Goal: Task Accomplishment & Management: Use online tool/utility

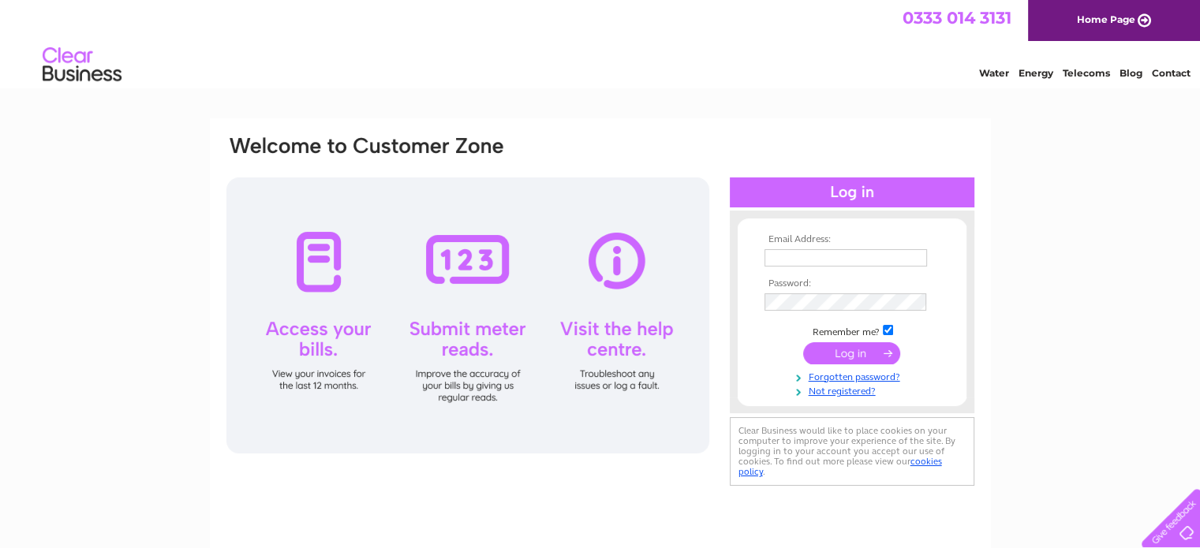
type input "[EMAIL_ADDRESS][DOMAIN_NAME]"
click at [853, 356] on input "submit" at bounding box center [851, 353] width 97 height 22
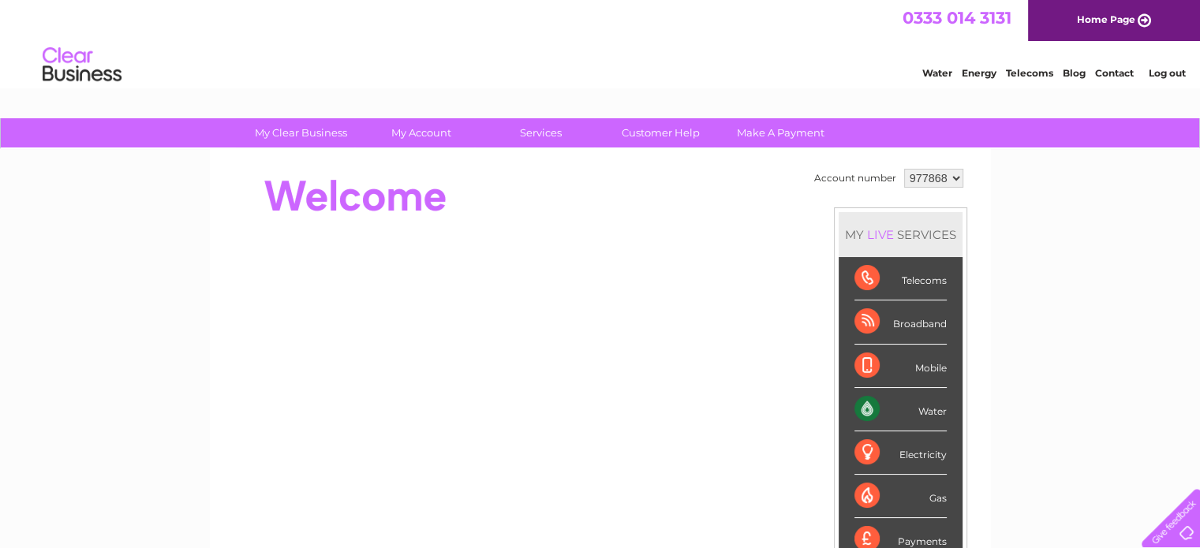
click at [858, 323] on div "Broadband" at bounding box center [900, 322] width 92 height 43
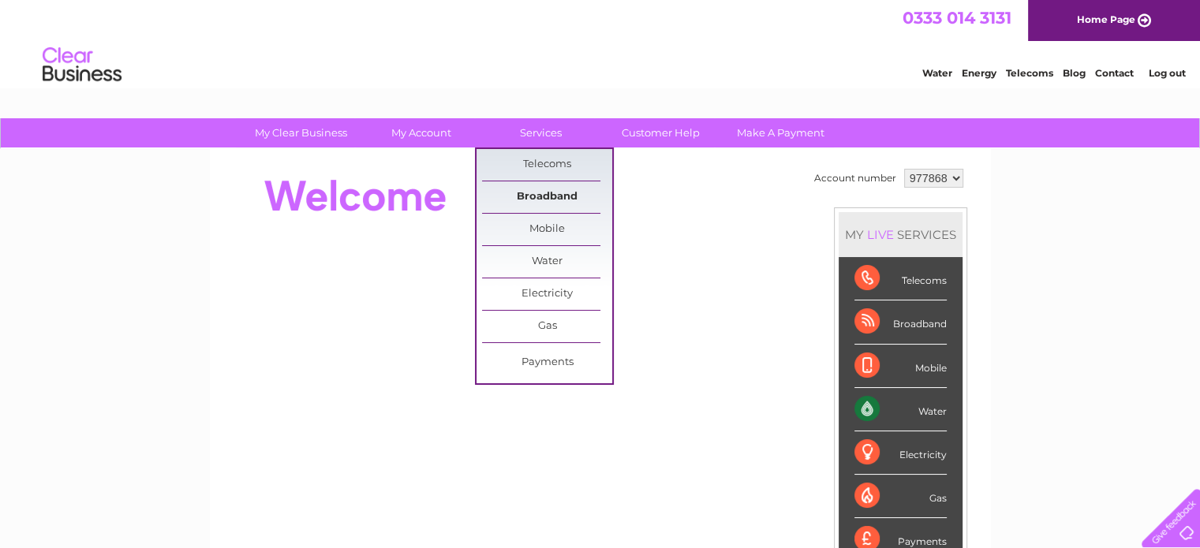
click at [536, 193] on link "Broadband" at bounding box center [547, 197] width 130 height 32
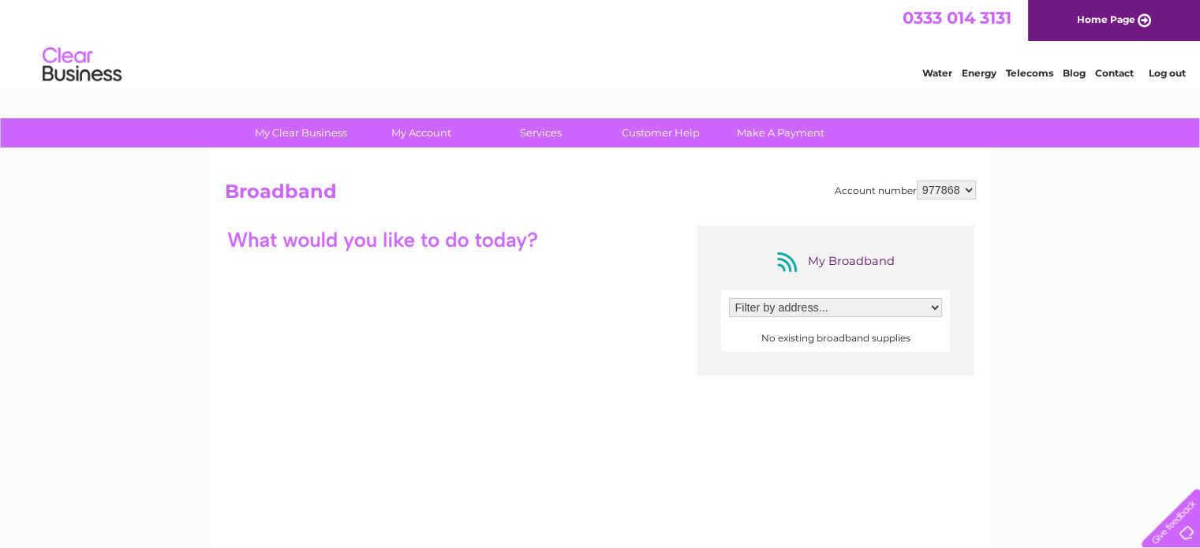
click at [939, 305] on select "Filter by address..." at bounding box center [835, 307] width 213 height 19
click at [938, 305] on select "Filter by address..." at bounding box center [835, 307] width 213 height 19
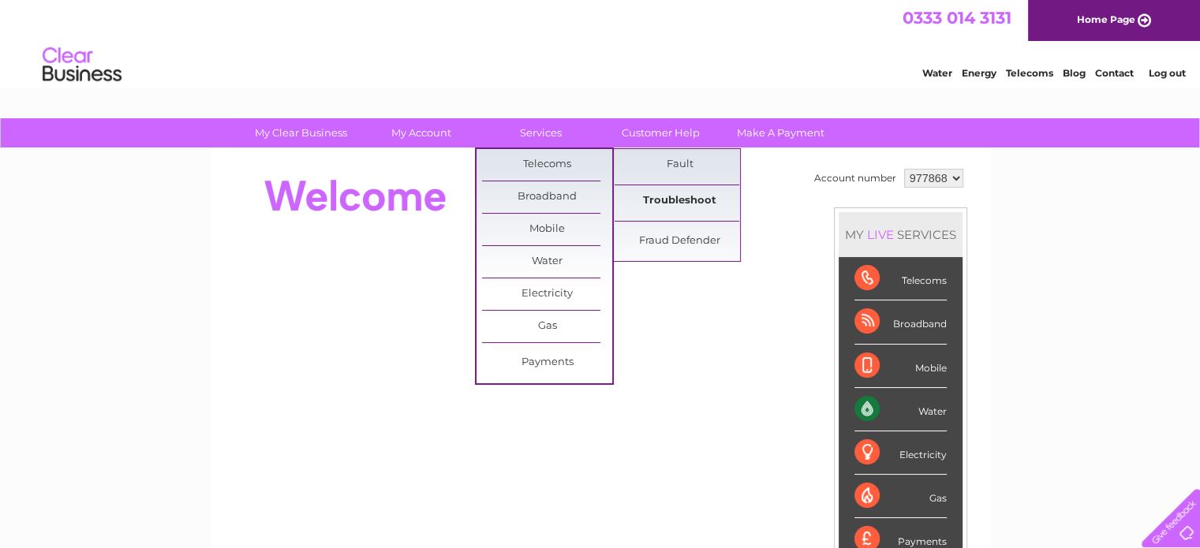
click at [692, 200] on link "Troubleshoot" at bounding box center [680, 201] width 130 height 32
